Goal: Check status: Check status

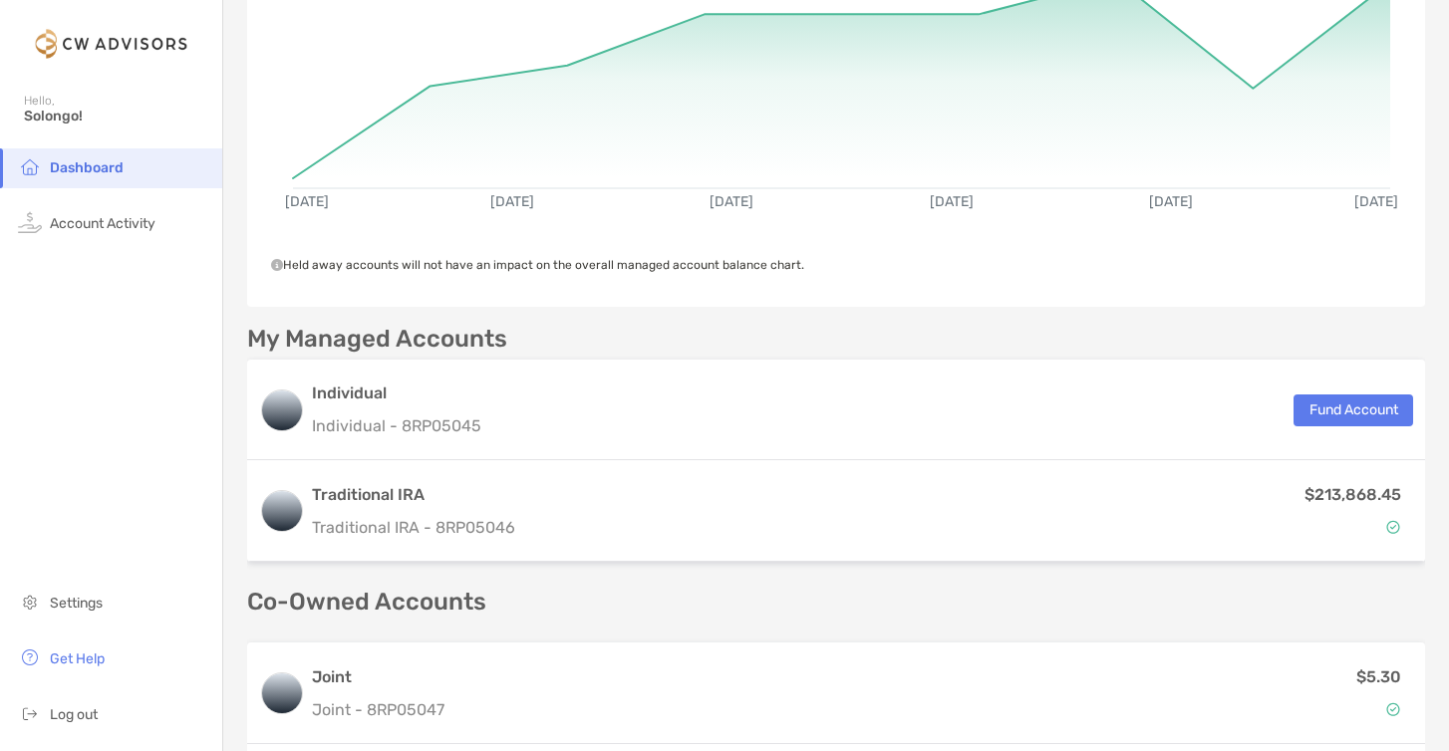
scroll to position [256, 0]
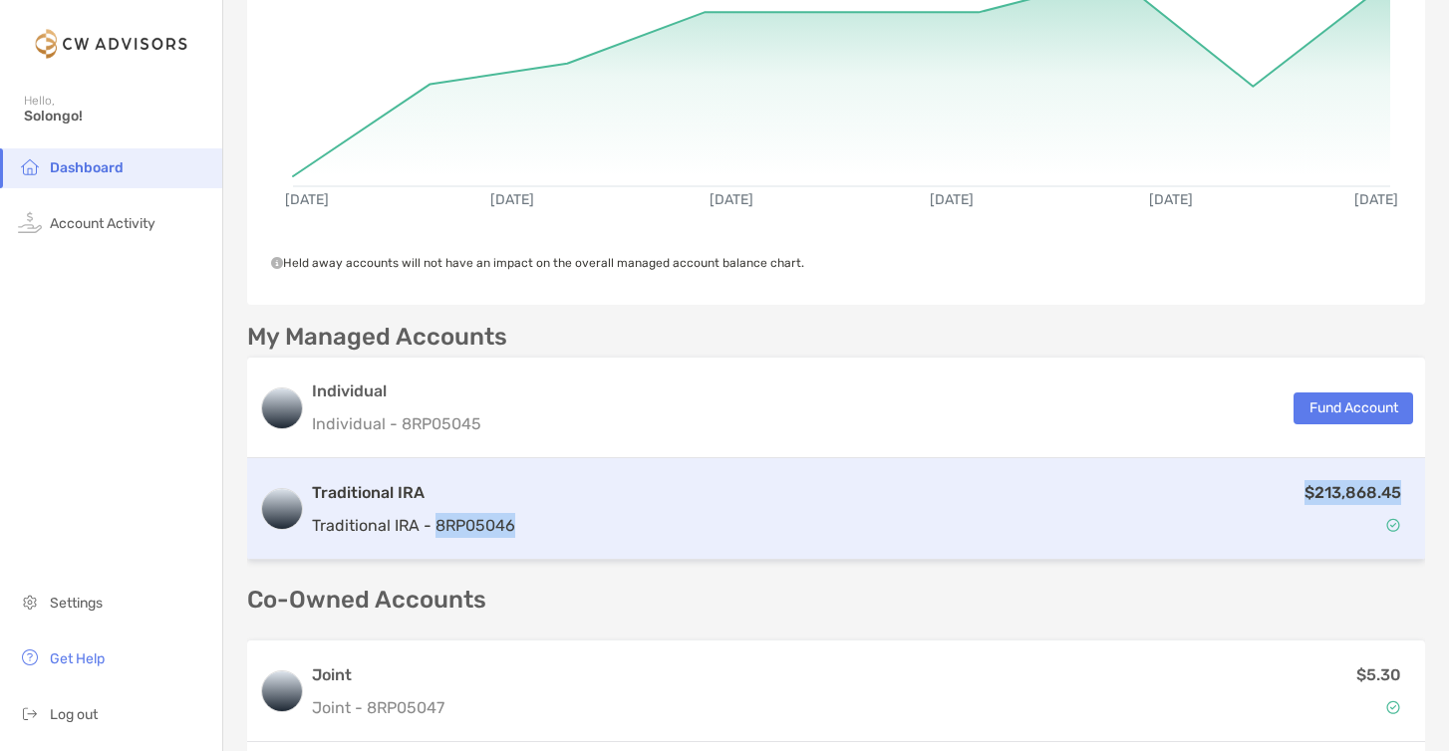
drag, startPoint x: 525, startPoint y: 527, endPoint x: 437, endPoint y: 530, distance: 87.7
click at [437, 530] on div "Traditional IRA Traditional IRA - 8RP05046 $213,868.45" at bounding box center [836, 509] width 1178 height 102
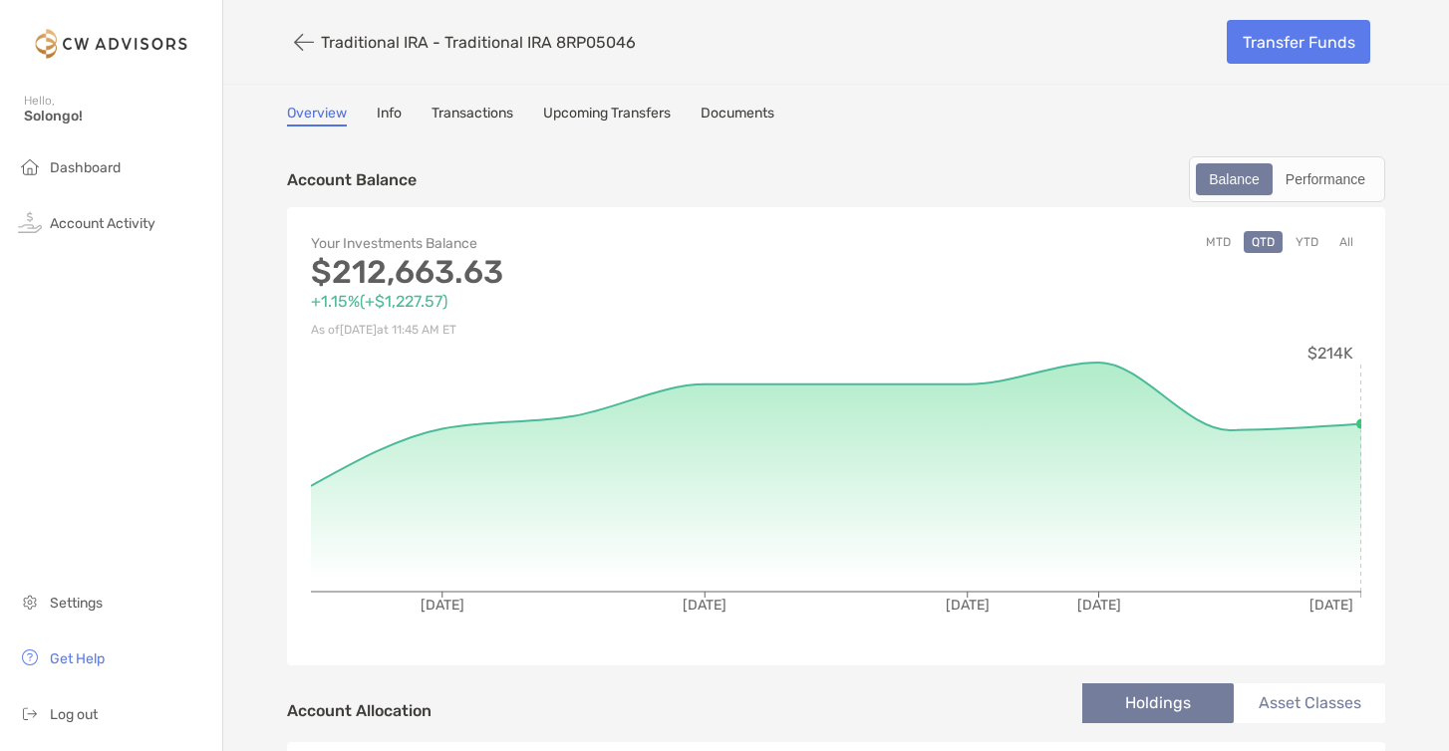
drag, startPoint x: 645, startPoint y: 41, endPoint x: 555, endPoint y: 43, distance: 89.7
click at [555, 43] on div "Traditional IRA - Traditional IRA 8RP05046" at bounding box center [749, 42] width 925 height 37
copy p "8RP05046"
click at [1310, 246] on button "YTD" at bounding box center [1306, 242] width 39 height 22
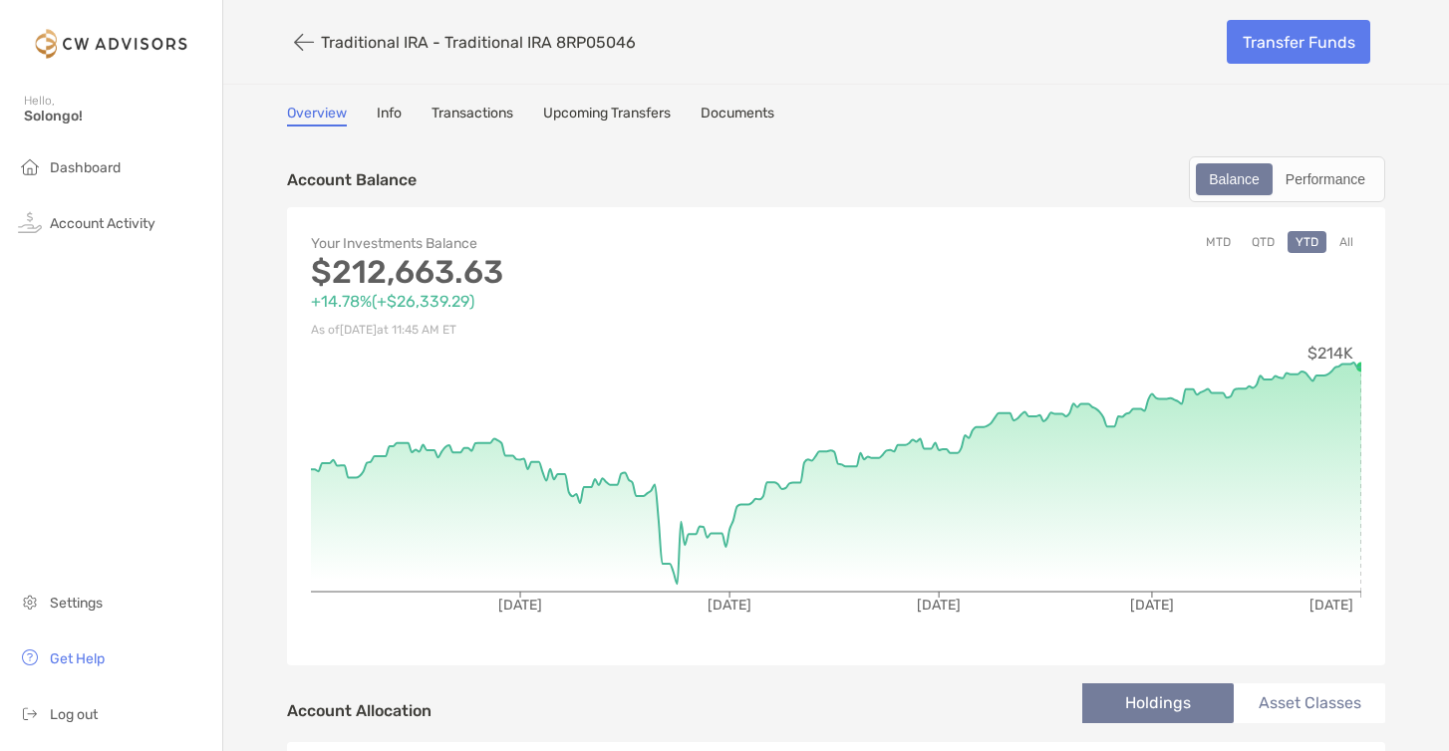
click at [1218, 241] on button "MTD" at bounding box center [1218, 242] width 41 height 22
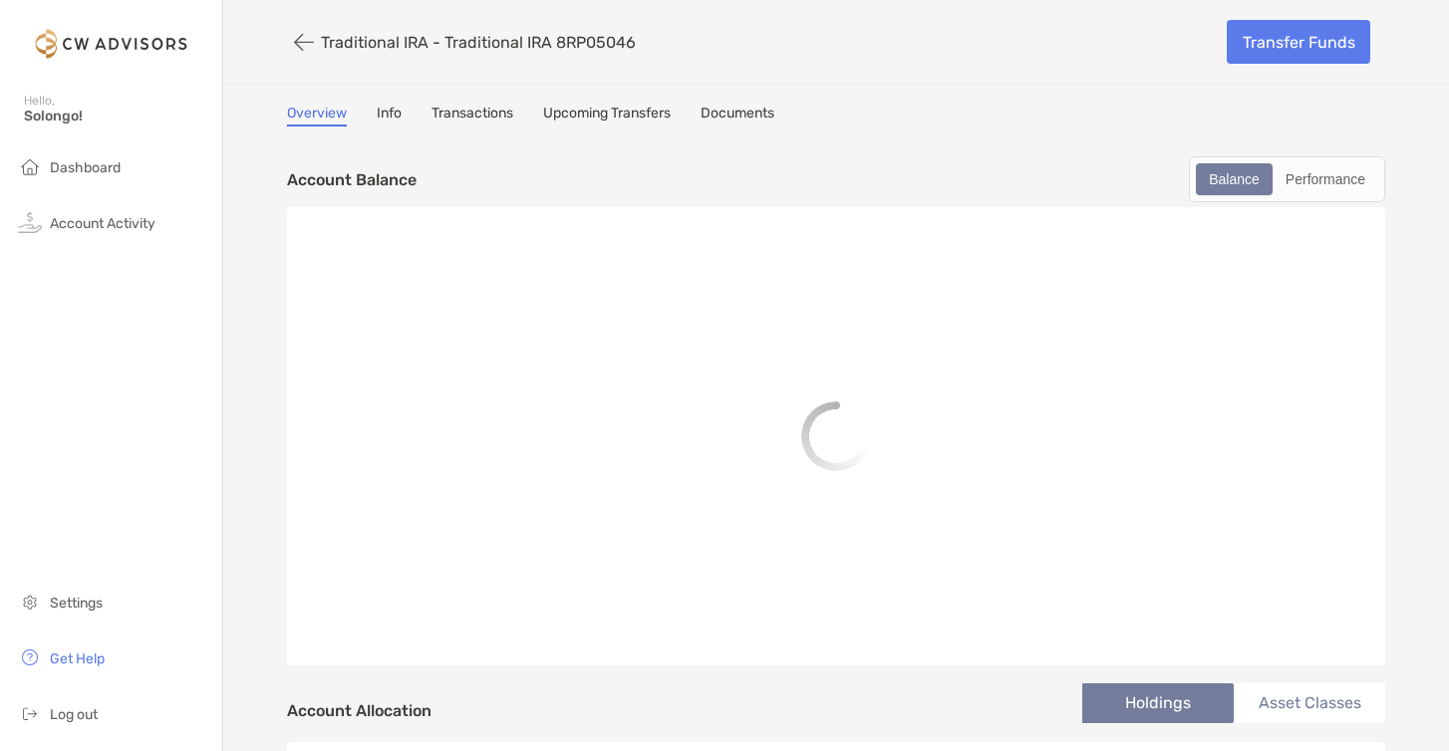
click at [471, 107] on link "Transactions" at bounding box center [472, 116] width 82 height 22
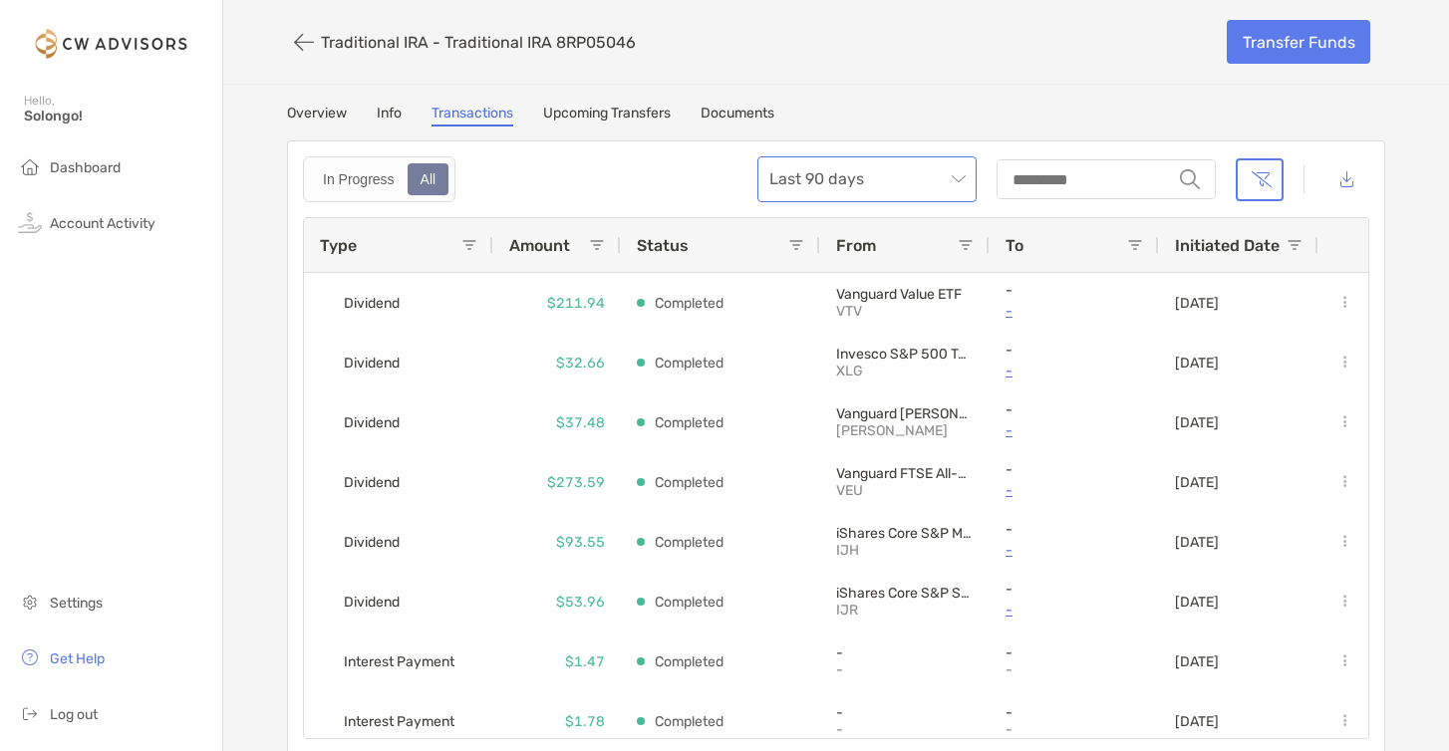
click at [859, 178] on span "Last 90 days" at bounding box center [866, 179] width 195 height 44
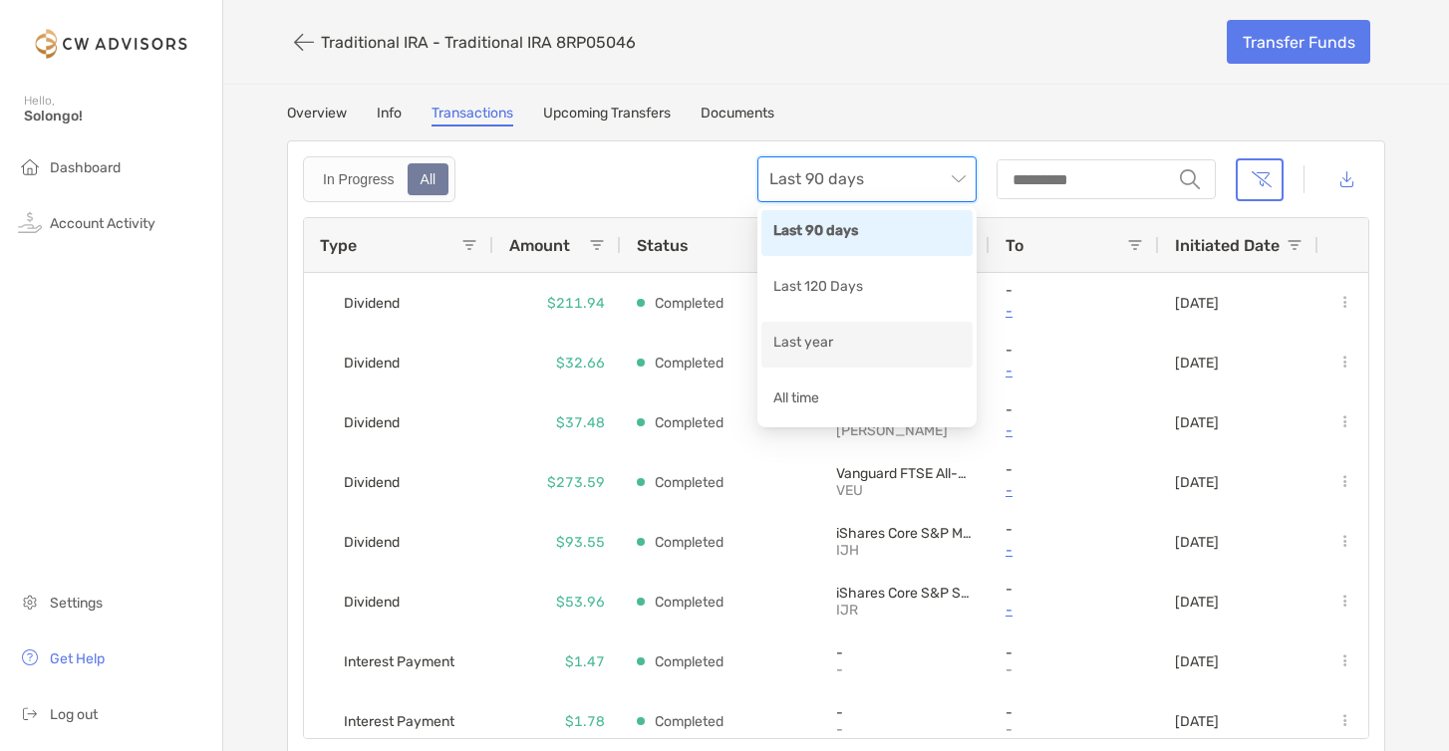
click at [867, 352] on div "Last year" at bounding box center [866, 344] width 187 height 25
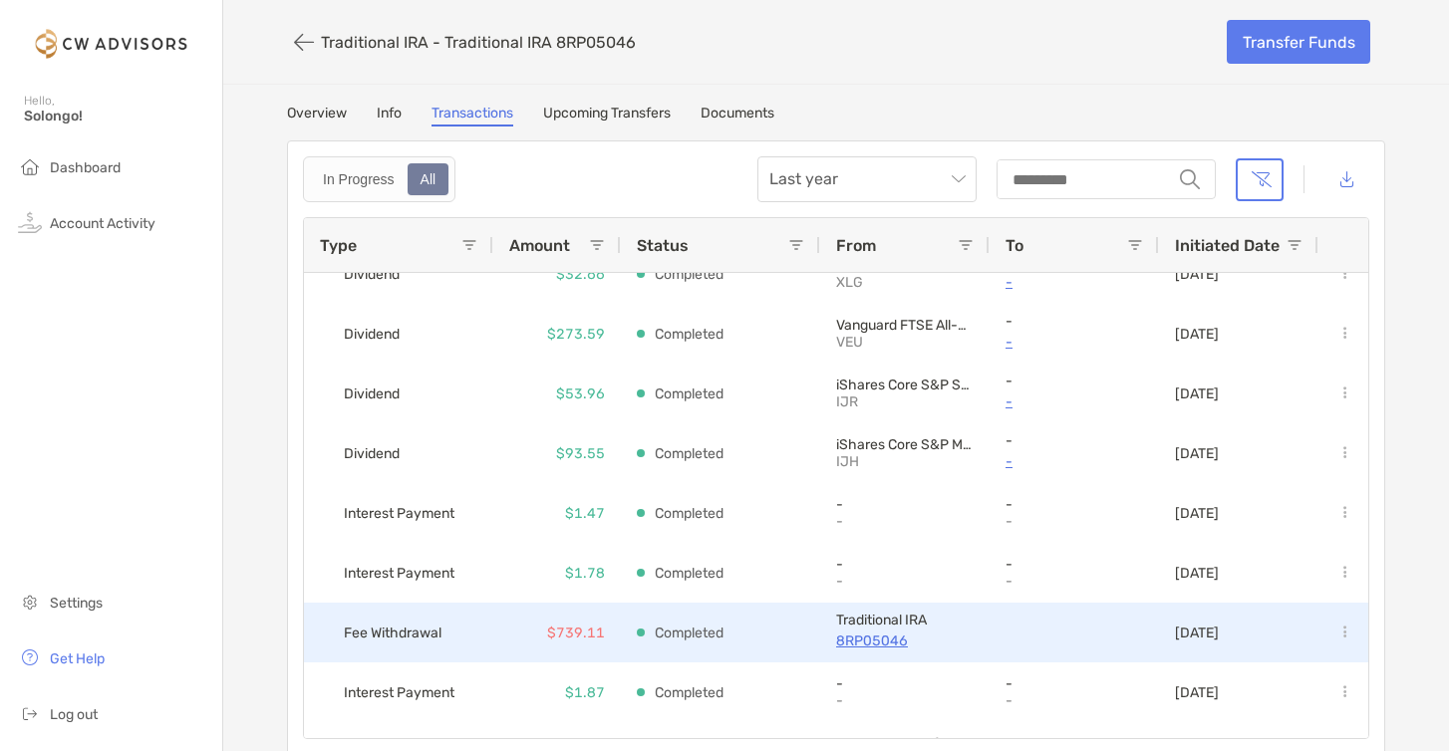
scroll to position [309, 0]
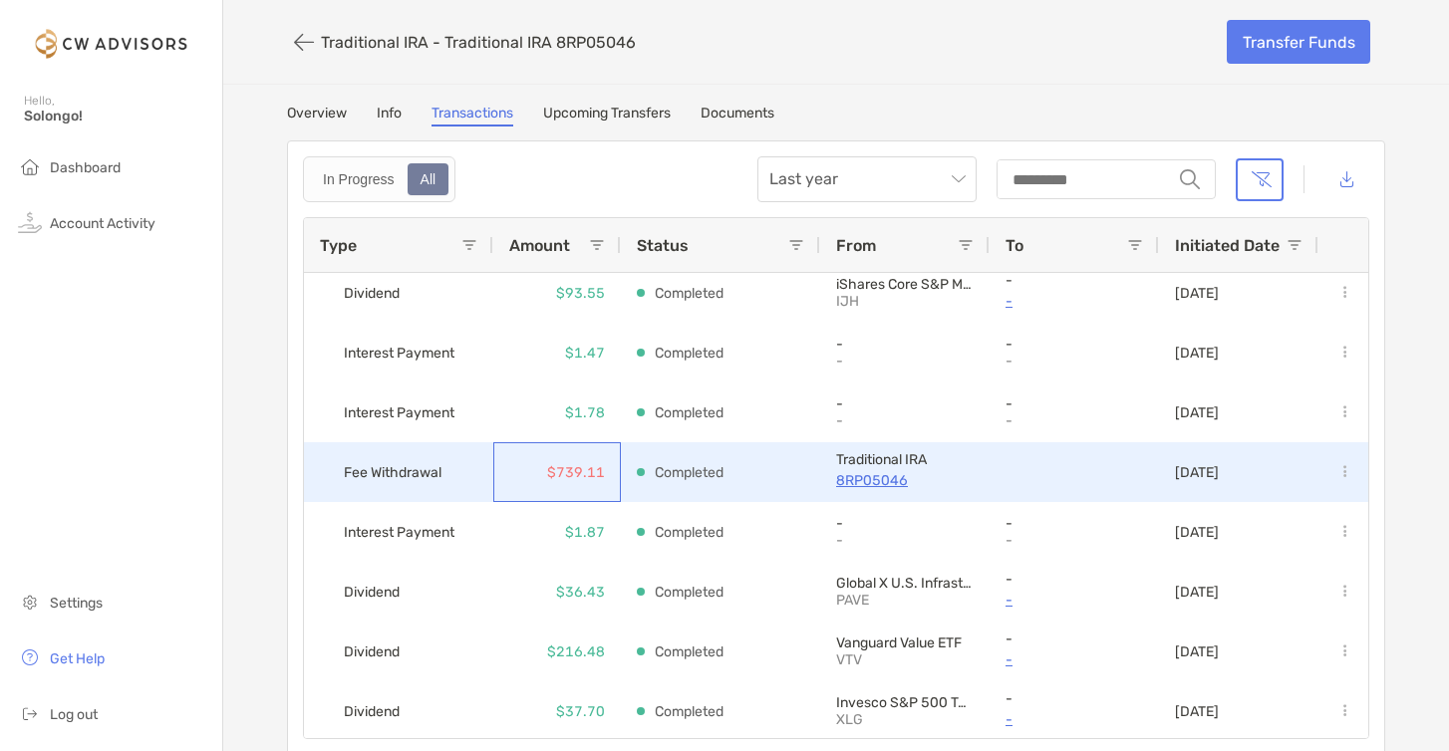
drag, startPoint x: 600, startPoint y: 472, endPoint x: 543, endPoint y: 473, distance: 56.8
click at [543, 473] on div "$739.11" at bounding box center [557, 472] width 128 height 60
drag, startPoint x: 546, startPoint y: 469, endPoint x: 588, endPoint y: 470, distance: 41.9
click at [588, 470] on div "$739.11" at bounding box center [557, 472] width 128 height 60
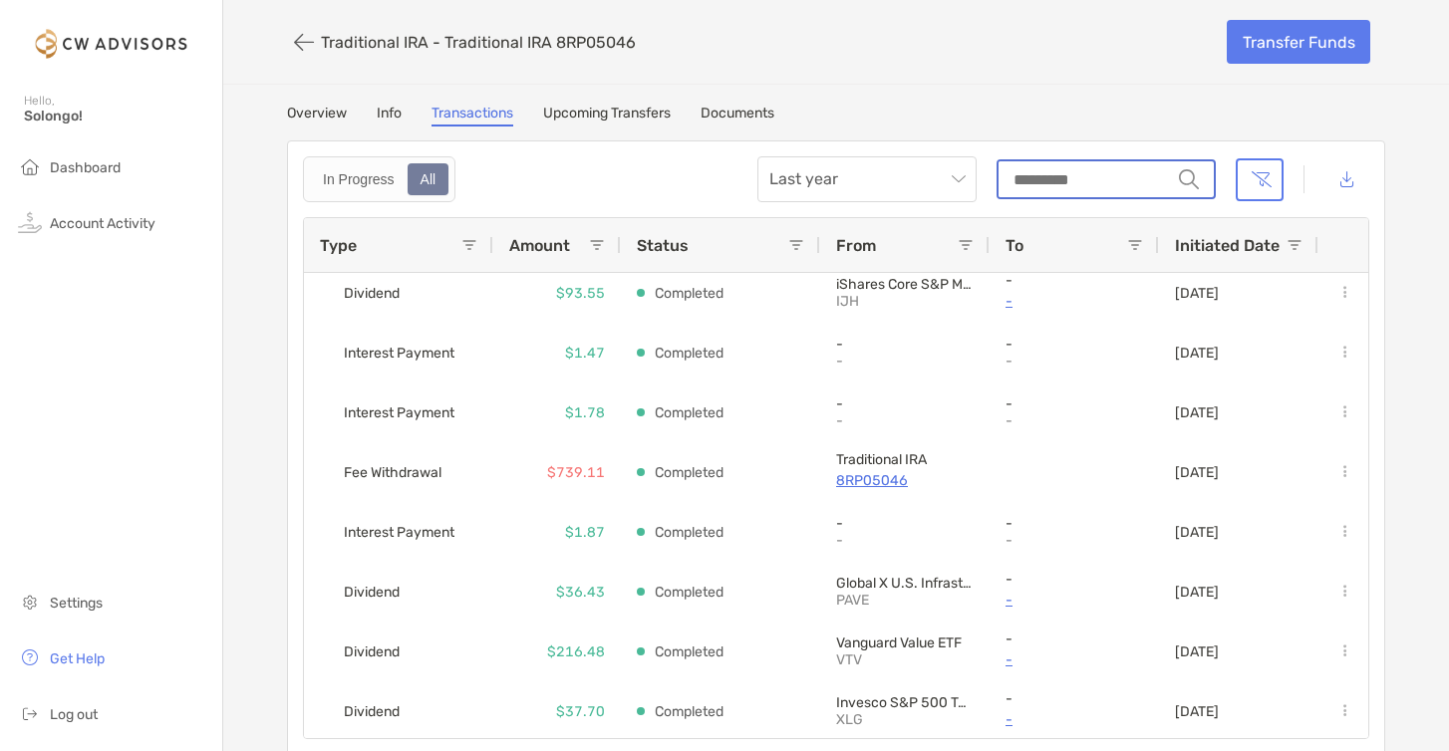
click at [1077, 182] on input "string" at bounding box center [1084, 179] width 172 height 36
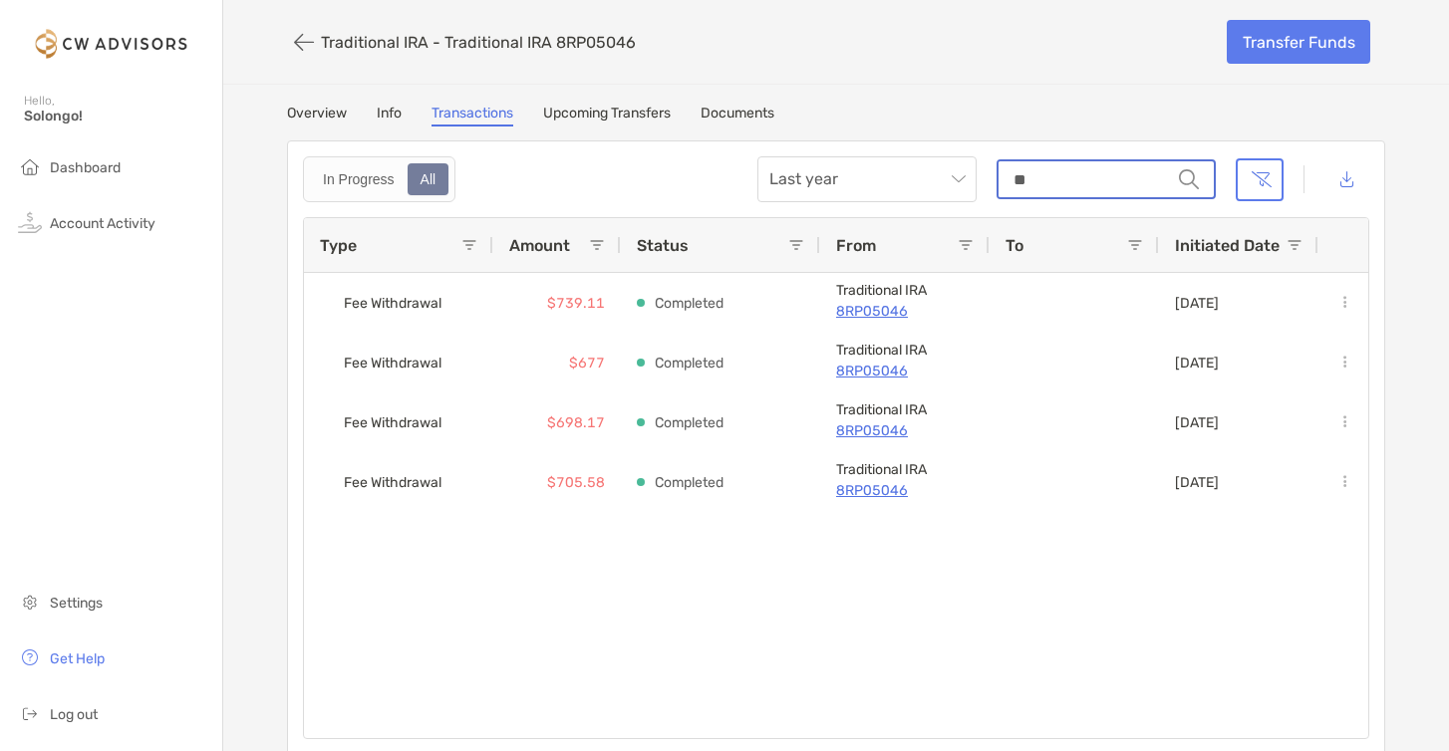
scroll to position [0, 0]
click at [877, 178] on span "Last year" at bounding box center [866, 179] width 195 height 44
type input "***"
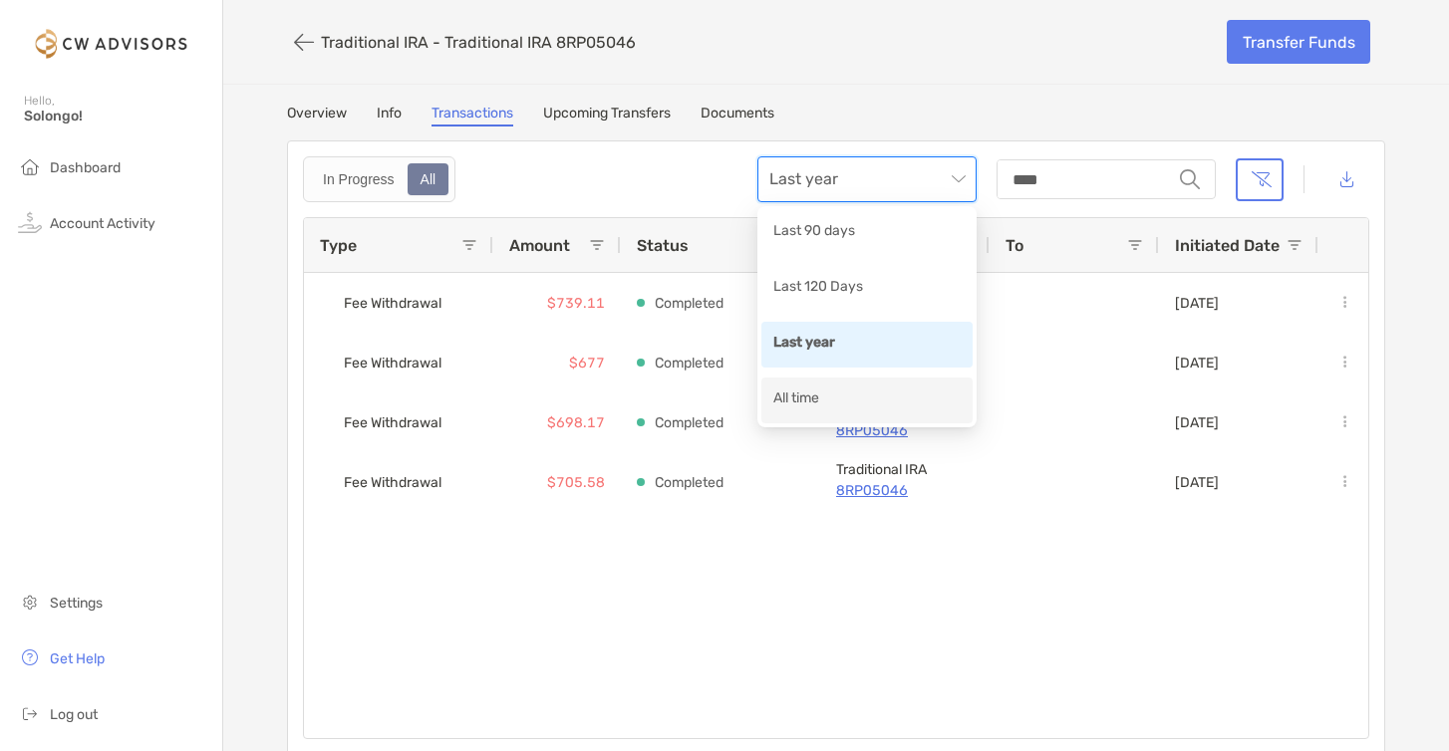
click at [834, 399] on div "All time" at bounding box center [866, 400] width 187 height 25
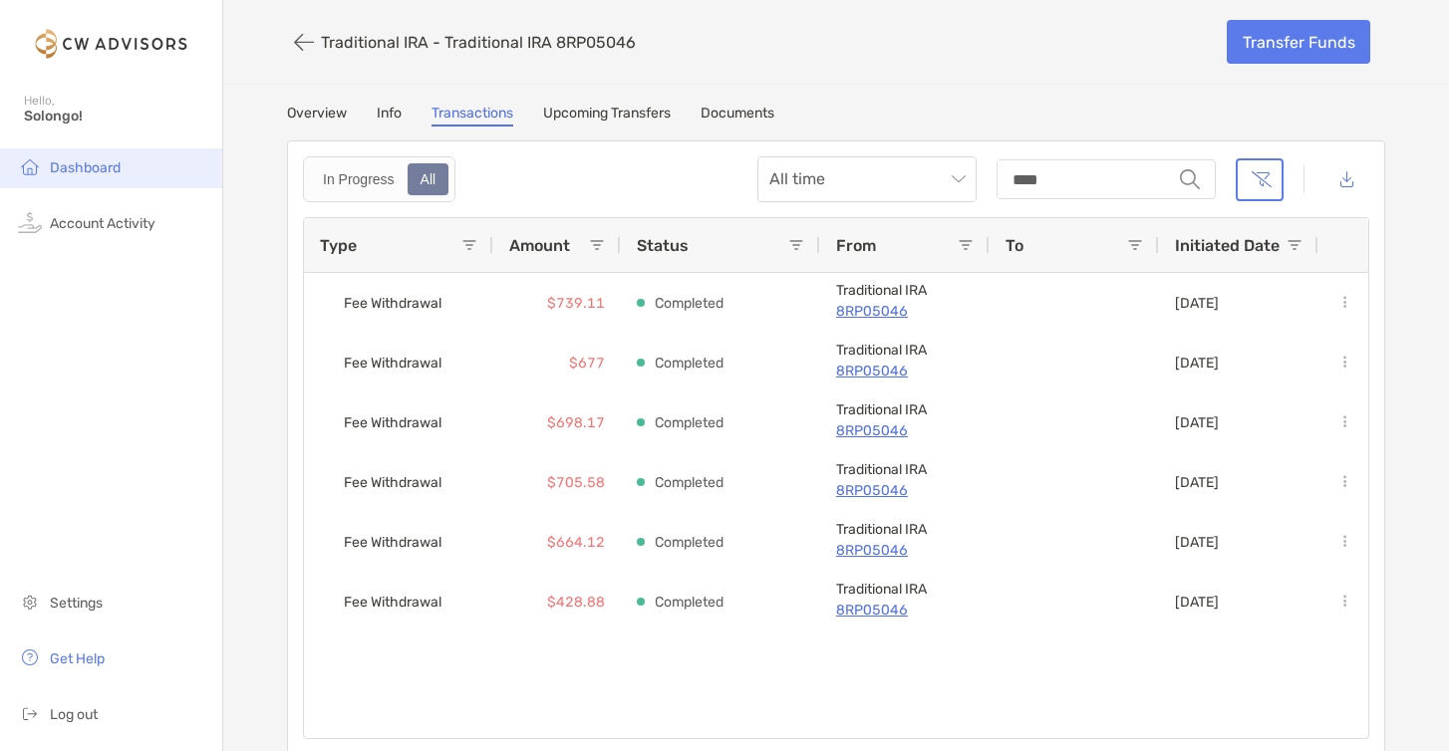
click at [114, 157] on li "Dashboard" at bounding box center [111, 168] width 222 height 40
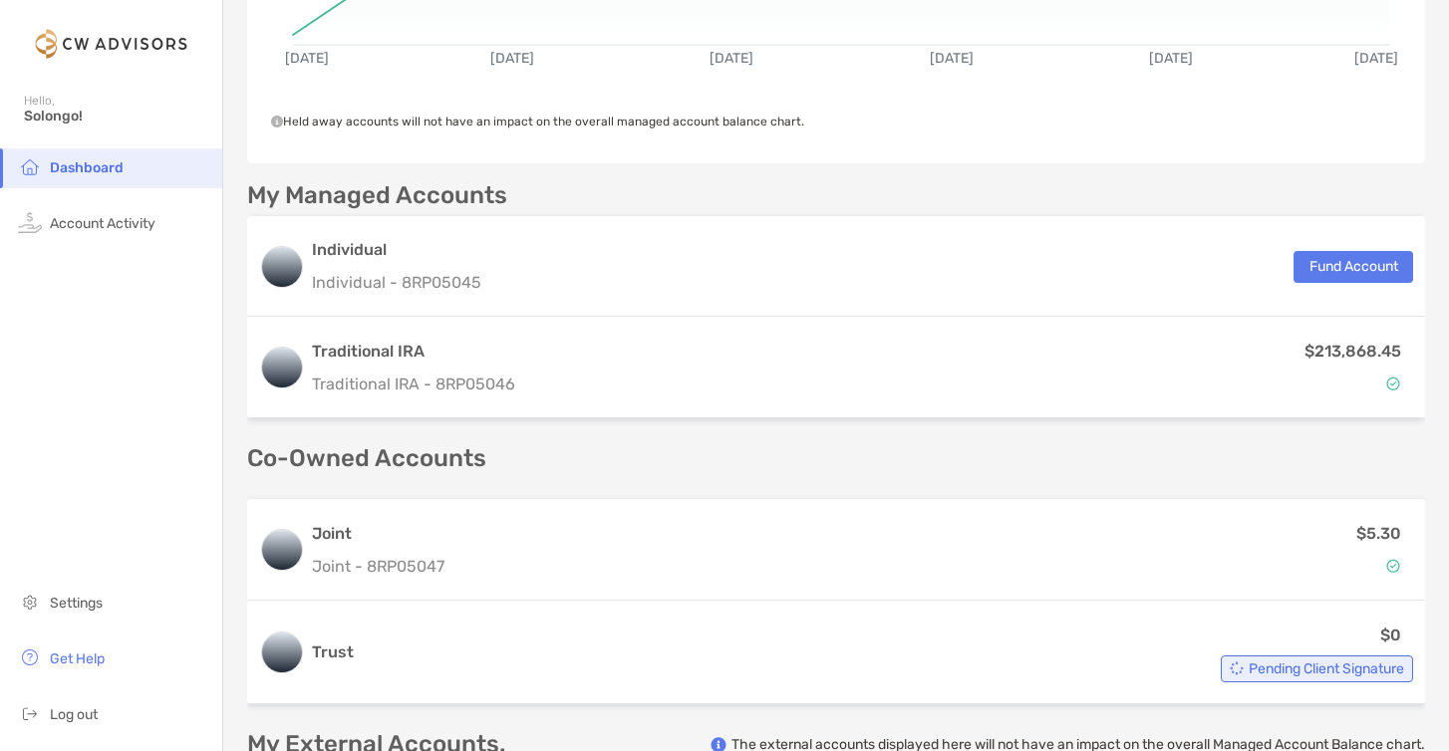
scroll to position [359, 0]
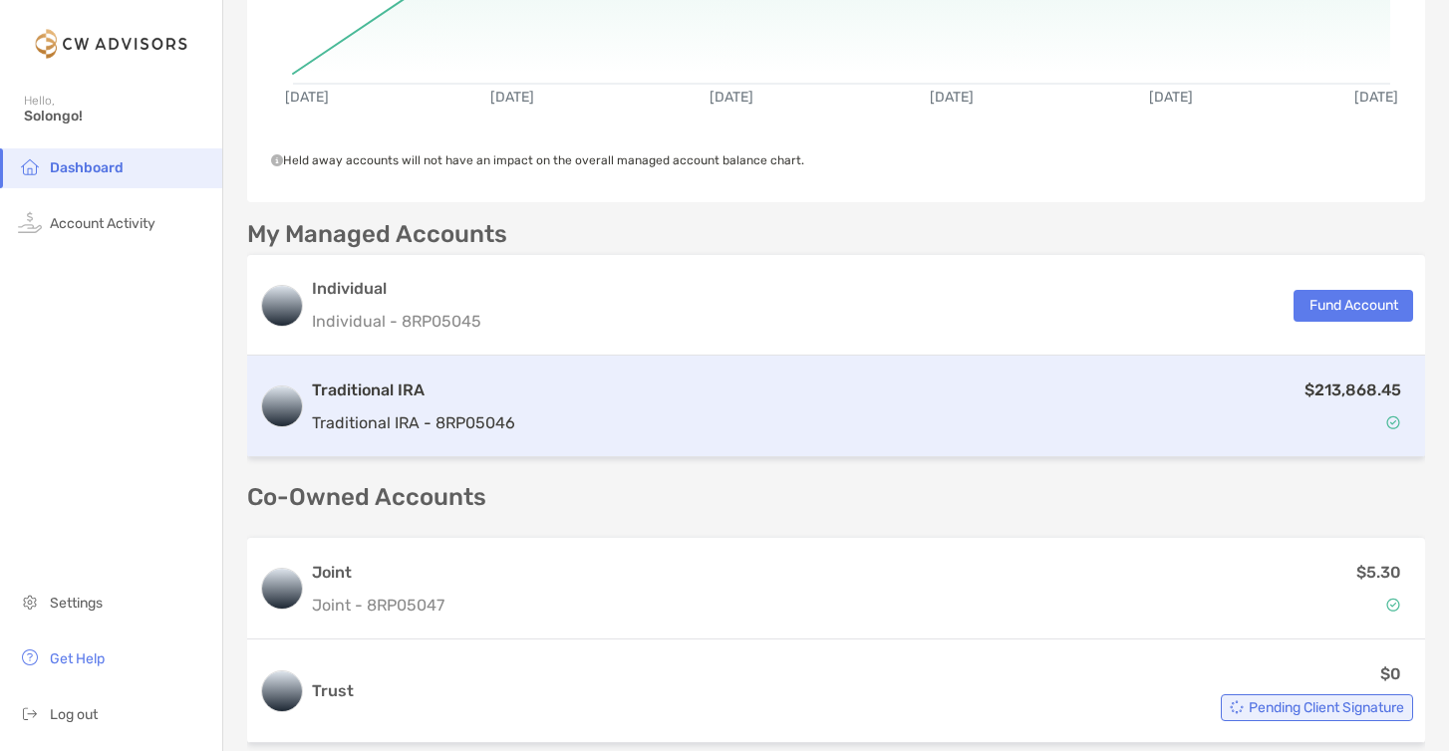
click at [1001, 405] on div "$213,868.45" at bounding box center [968, 407] width 890 height 58
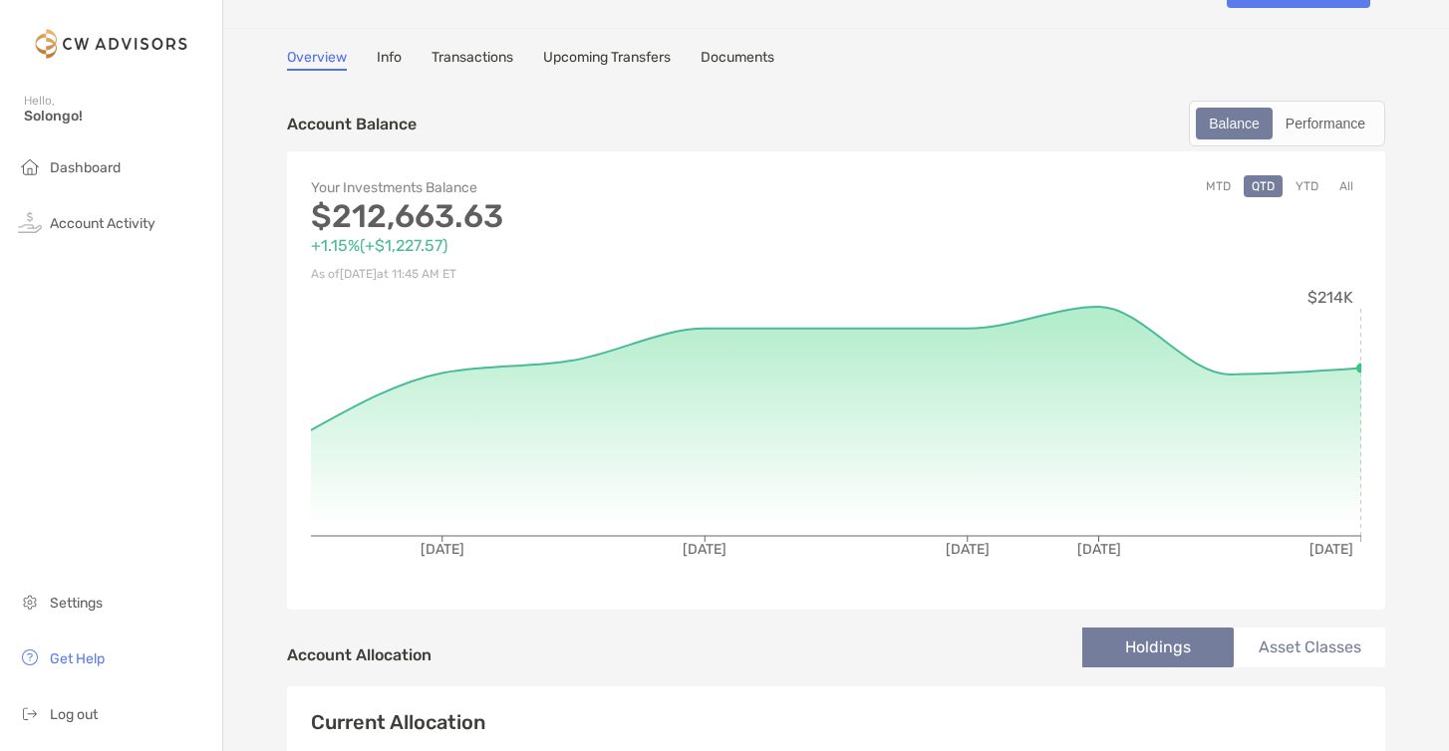
scroll to position [60, 0]
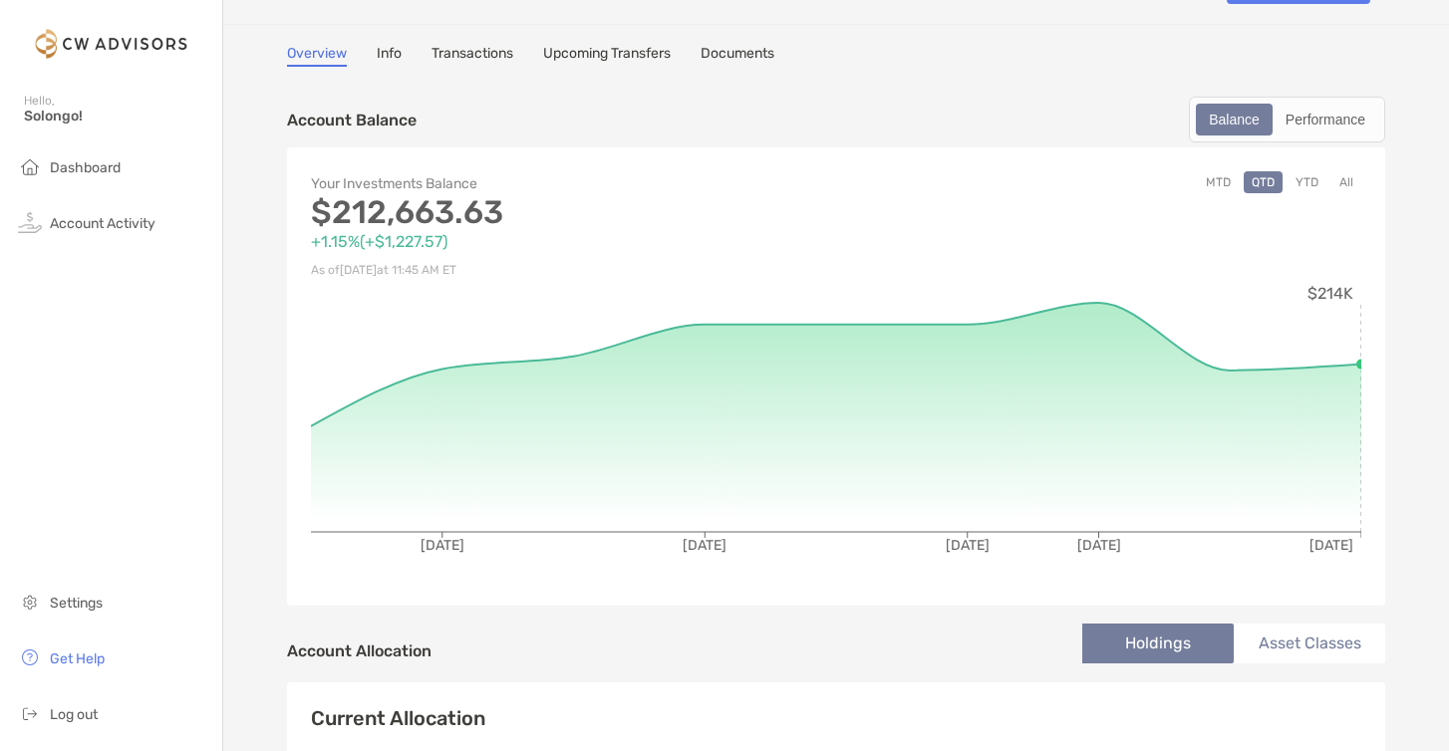
click at [1306, 180] on button "YTD" at bounding box center [1306, 182] width 39 height 22
